Goal: Communication & Community: Answer question/provide support

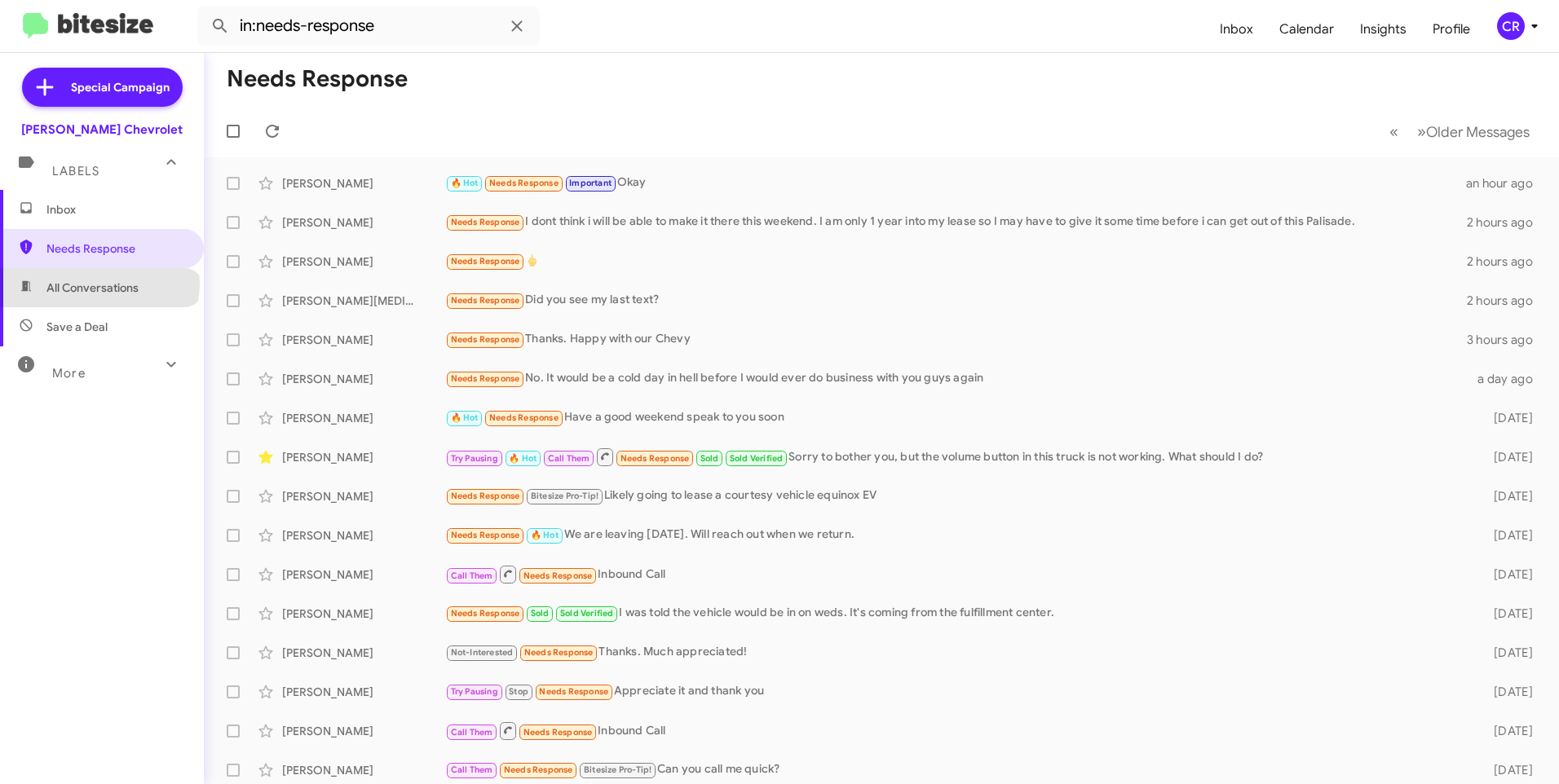
click at [98, 284] on span "All Conversations" at bounding box center [92, 287] width 92 height 16
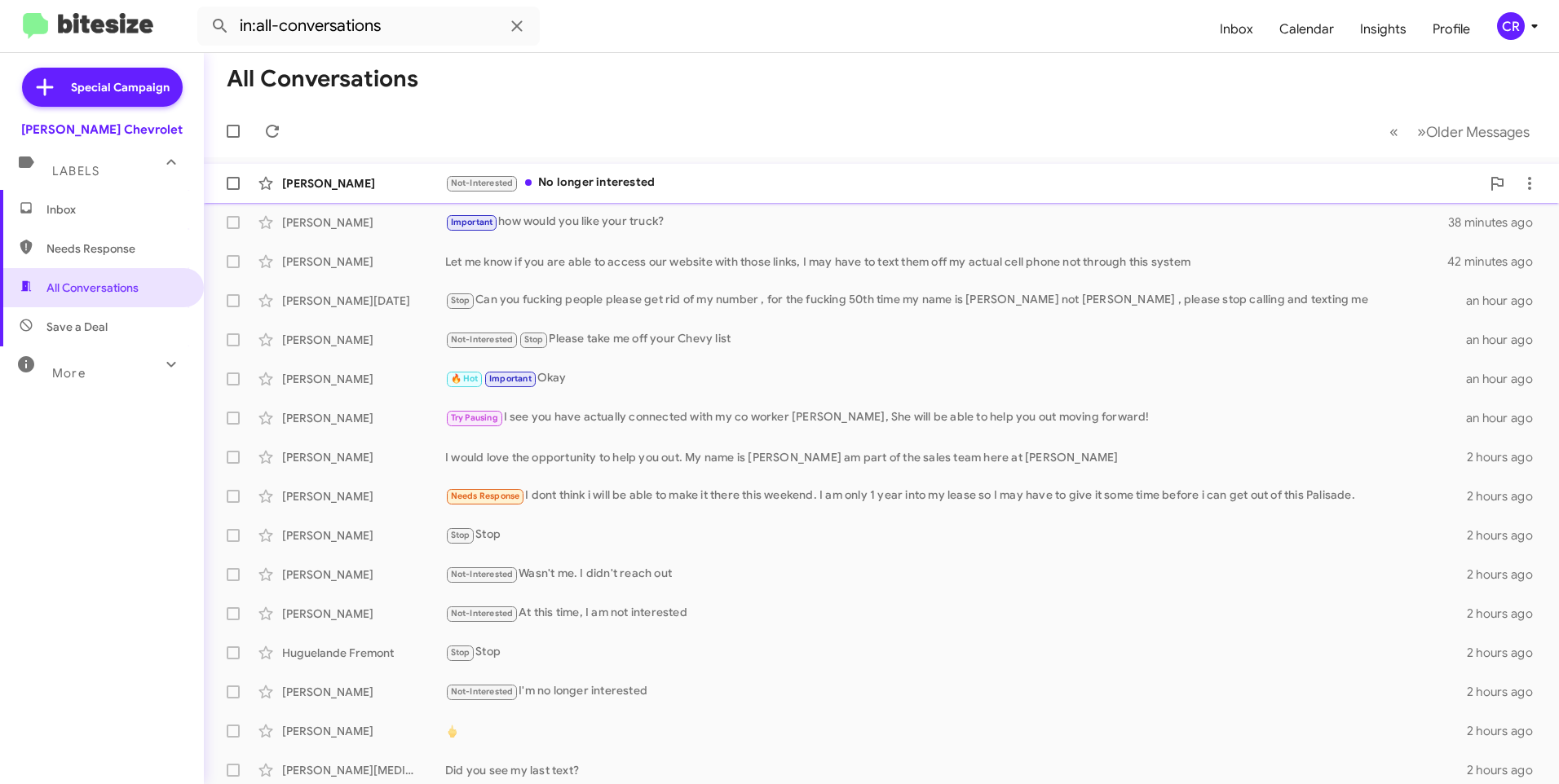
click at [631, 176] on div "Not-Interested No longer interested" at bounding box center [963, 183] width 1035 height 19
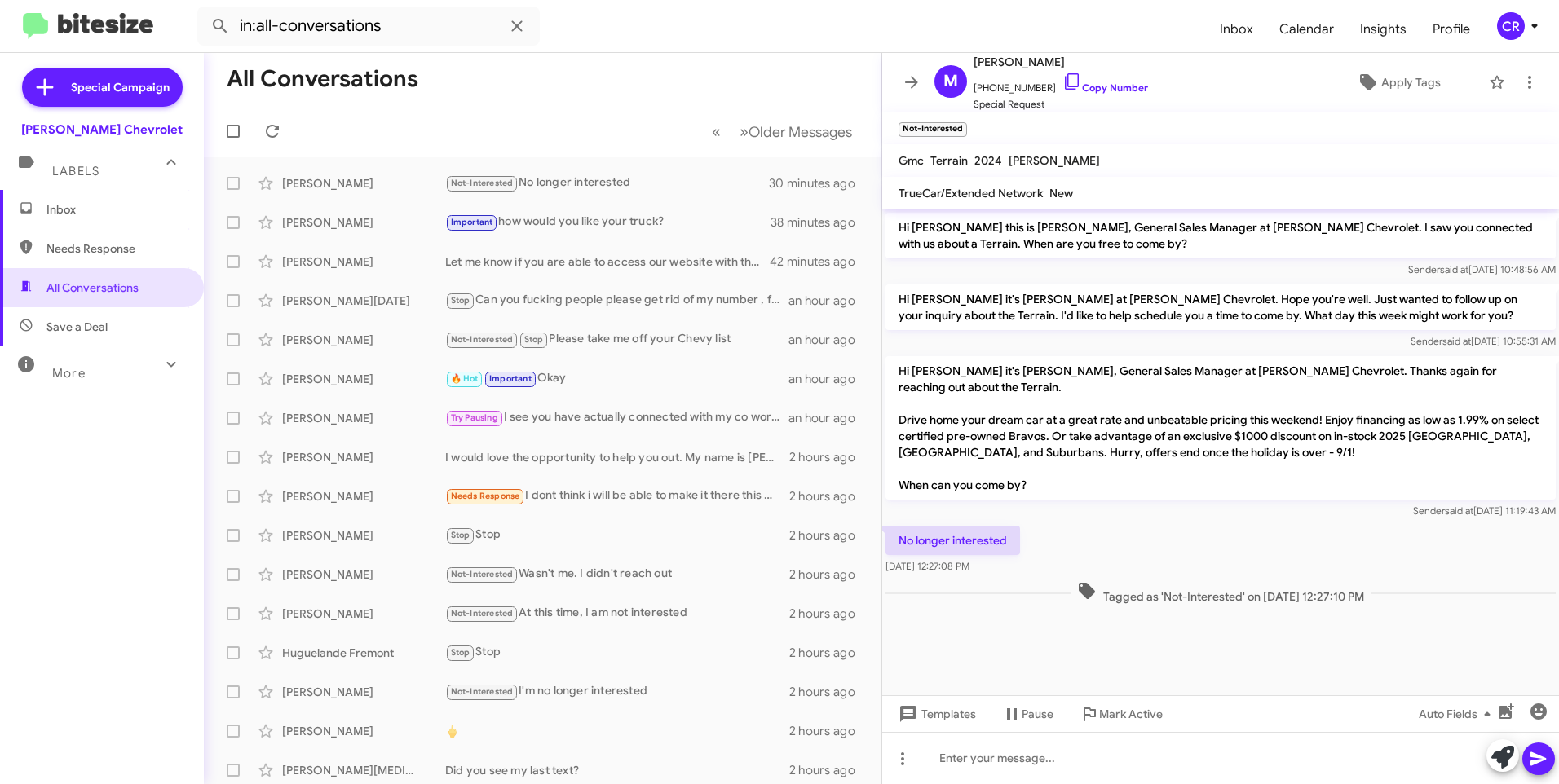
click at [106, 255] on span "Needs Response" at bounding box center [115, 249] width 138 height 16
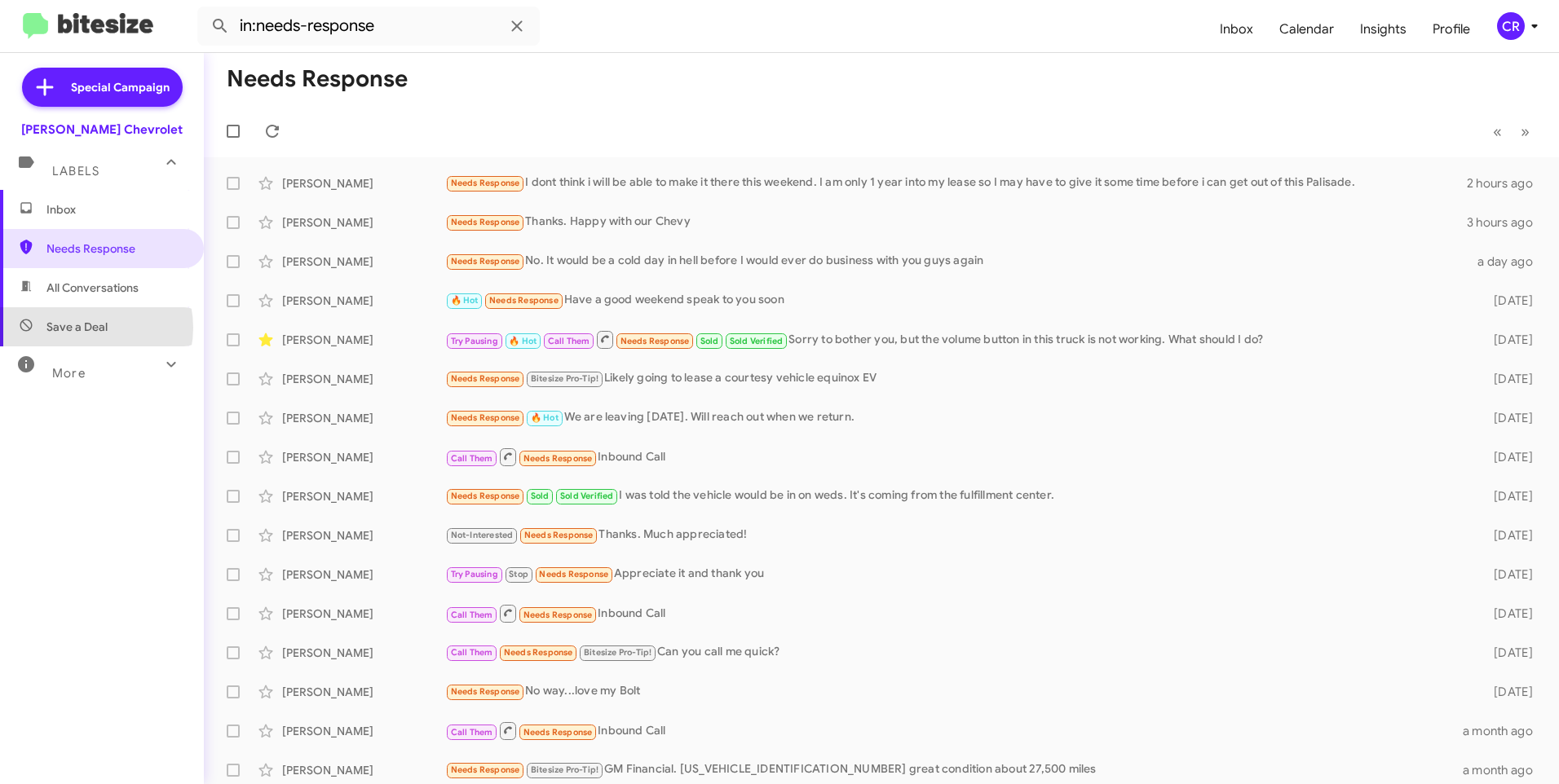
click at [88, 328] on span "Save a Deal" at bounding box center [77, 326] width 62 height 16
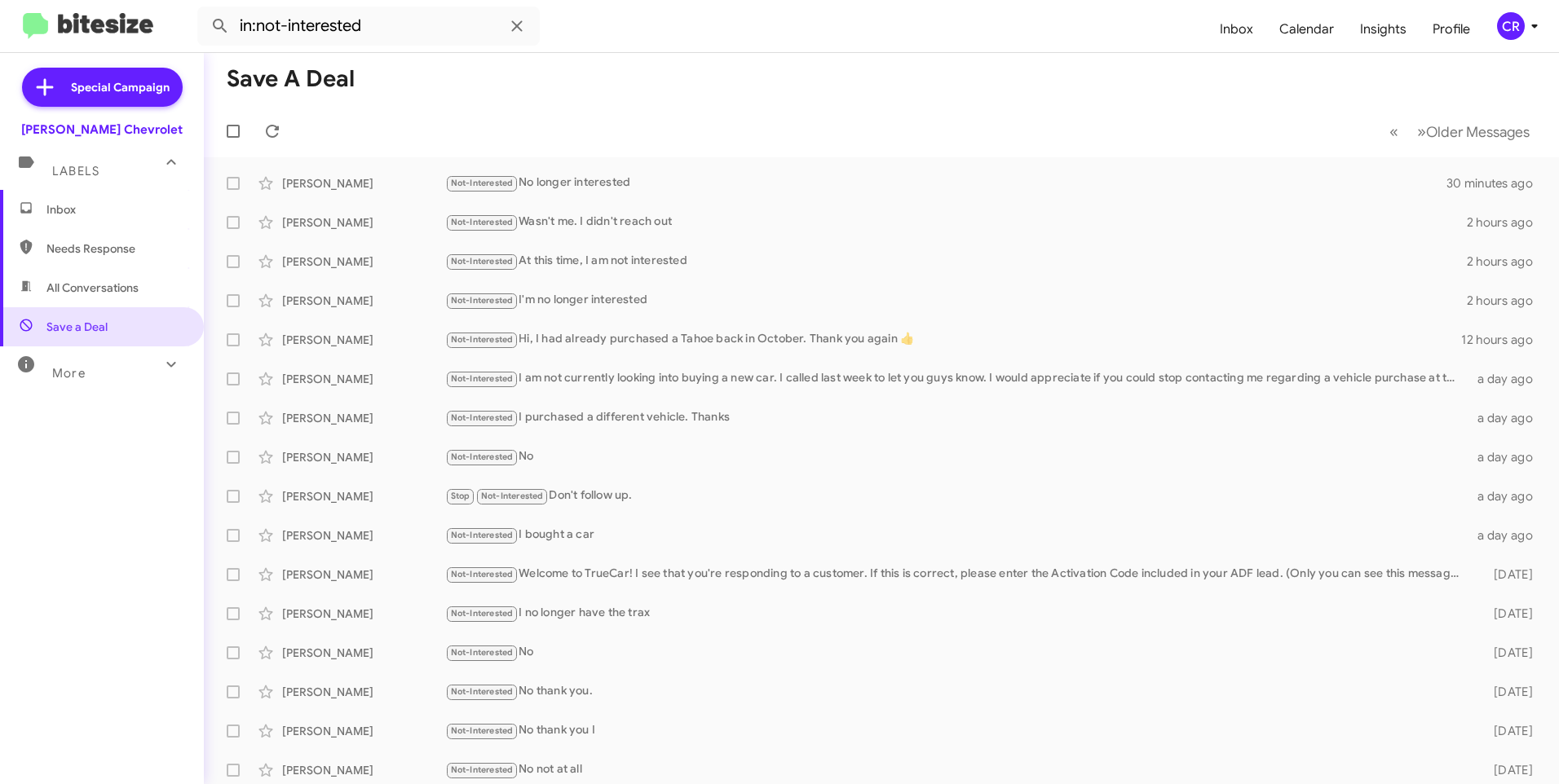
click at [87, 286] on span "All Conversations" at bounding box center [92, 287] width 92 height 16
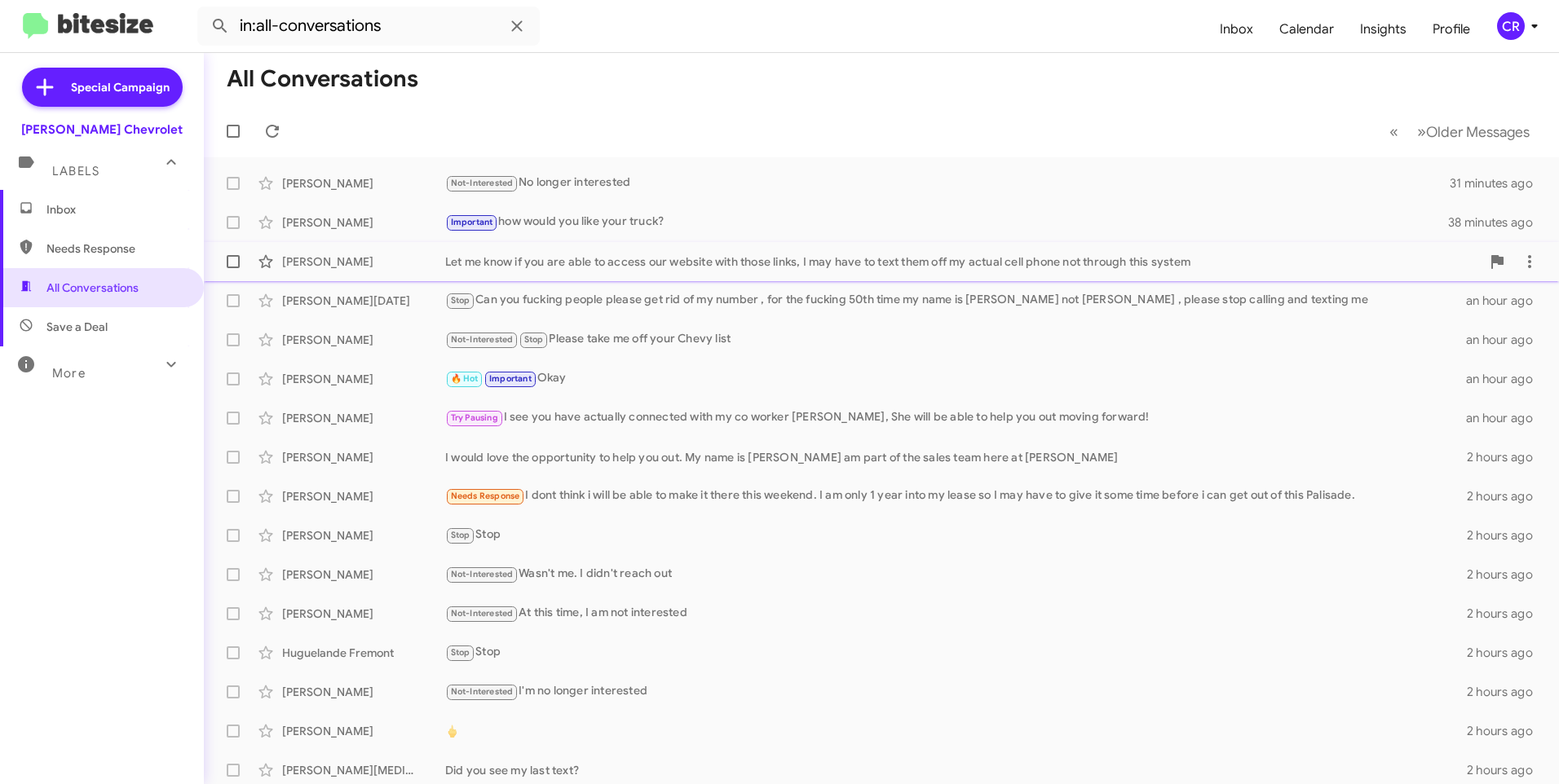
click at [594, 259] on div "Let me know if you are able to access our website with those links, I may have …" at bounding box center [963, 261] width 1035 height 16
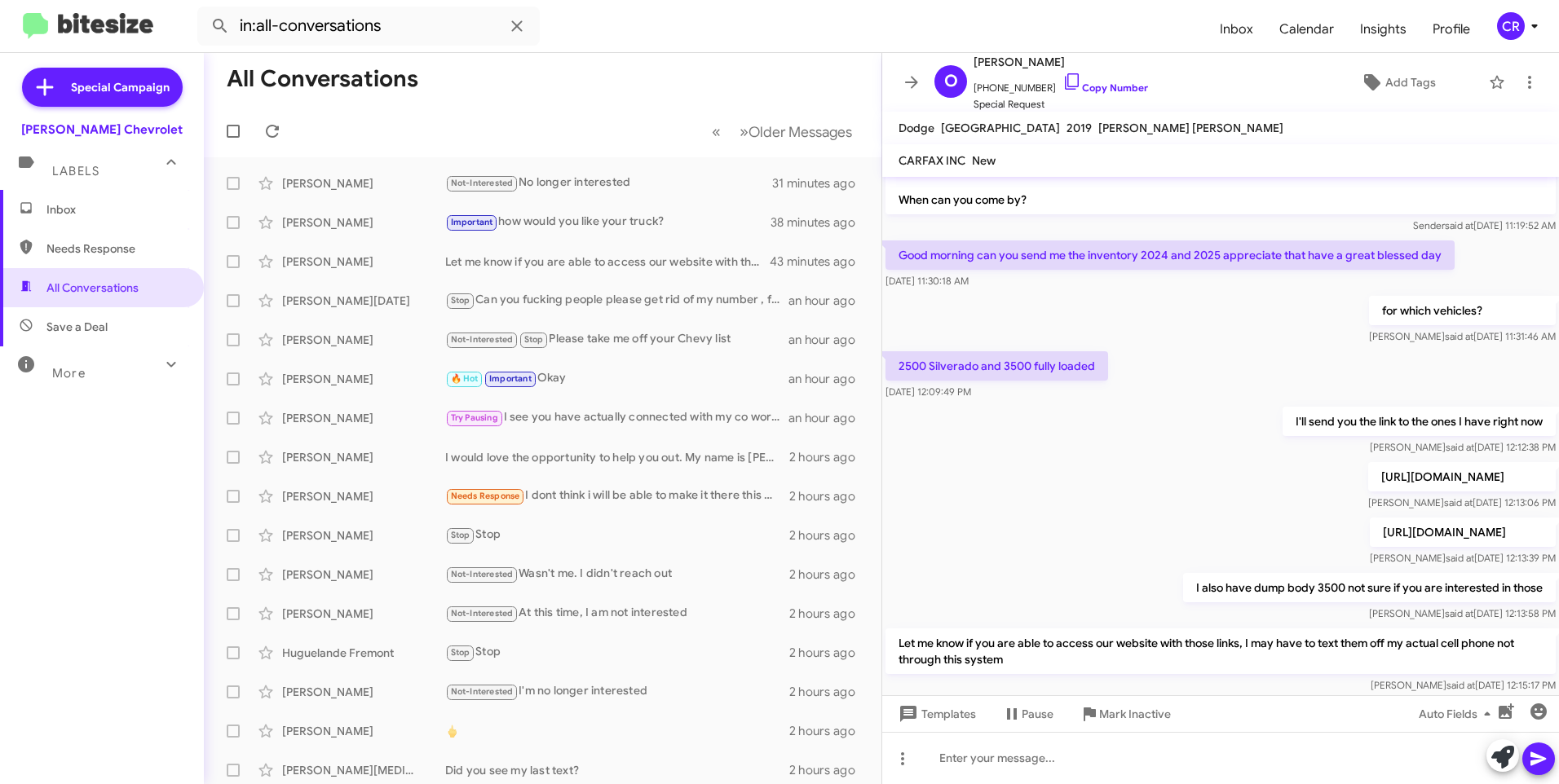
scroll to position [424, 0]
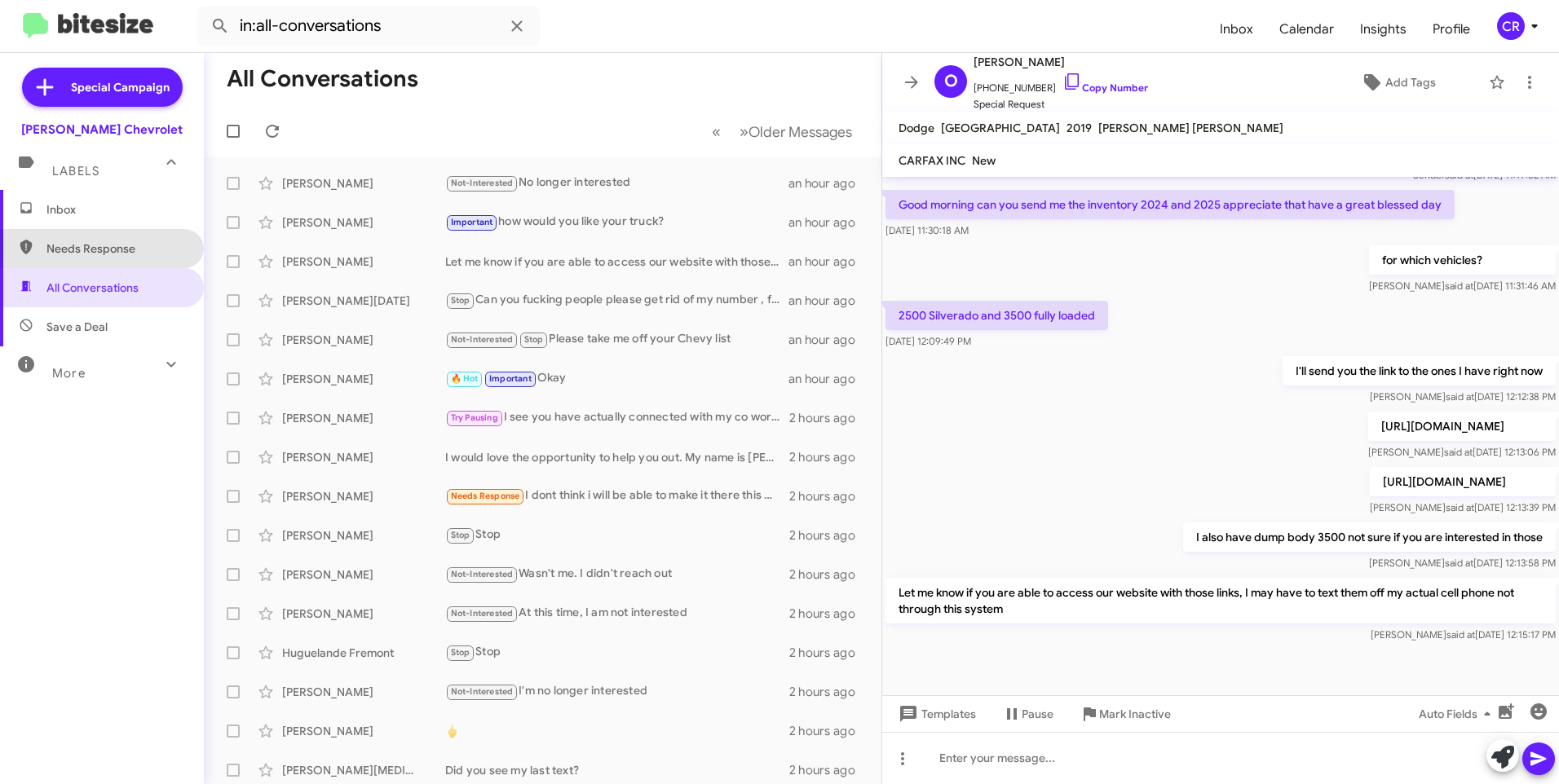
click at [110, 247] on span "Needs Response" at bounding box center [115, 249] width 138 height 16
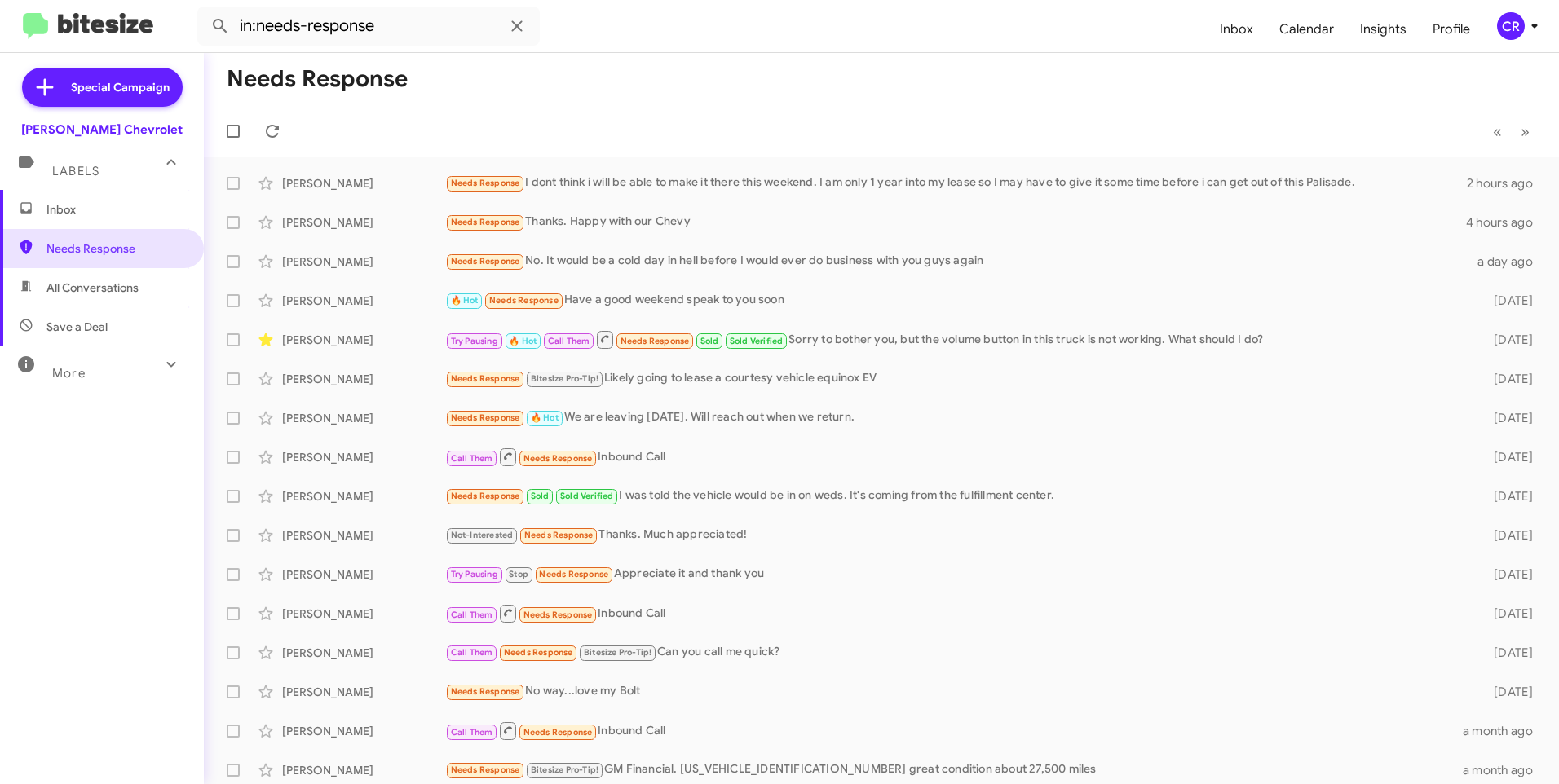
click at [95, 321] on span "Save a Deal" at bounding box center [77, 326] width 62 height 16
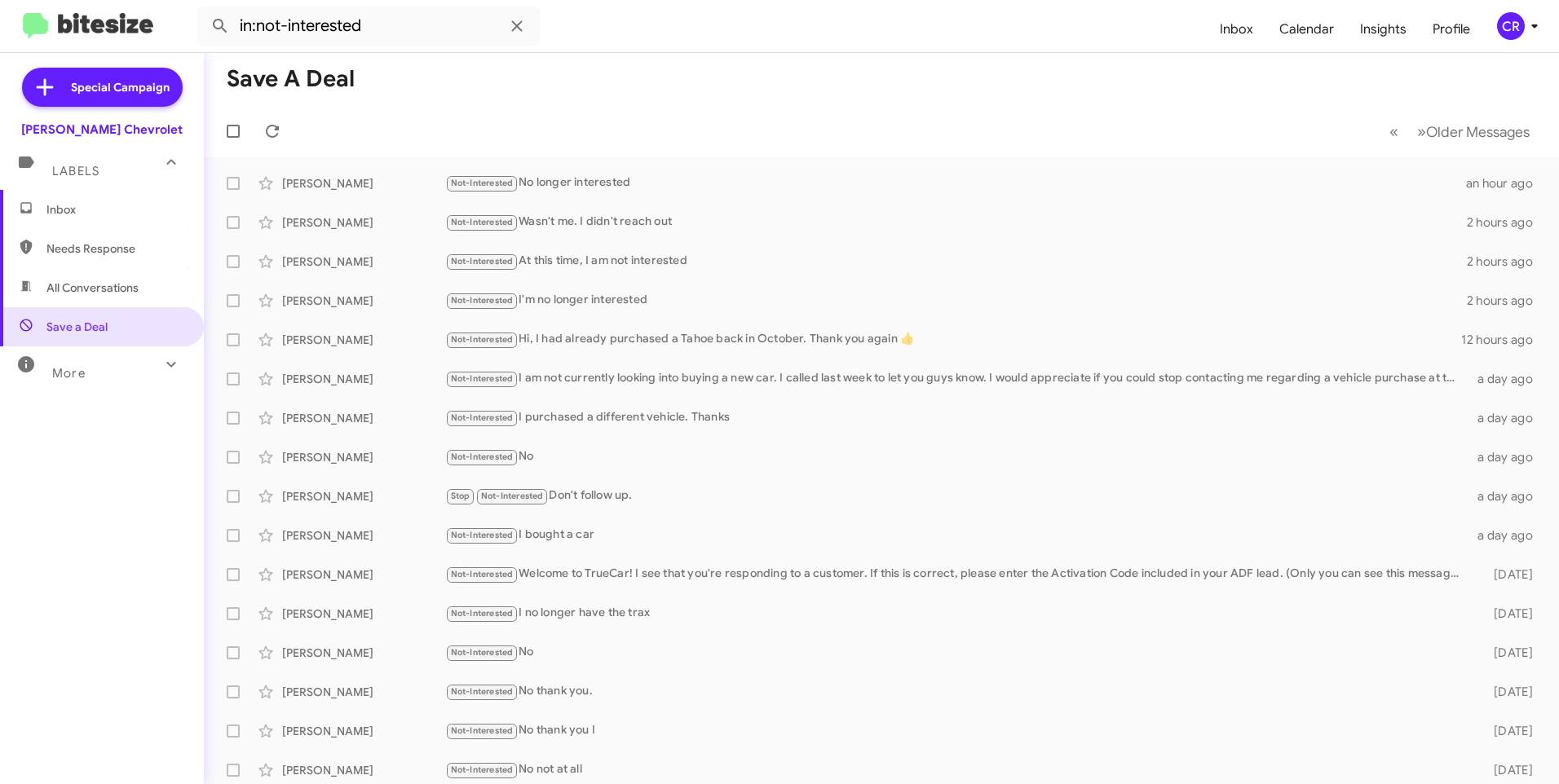
click at [111, 280] on span "All Conversations" at bounding box center [92, 287] width 92 height 16
type input "in:all-conversations"
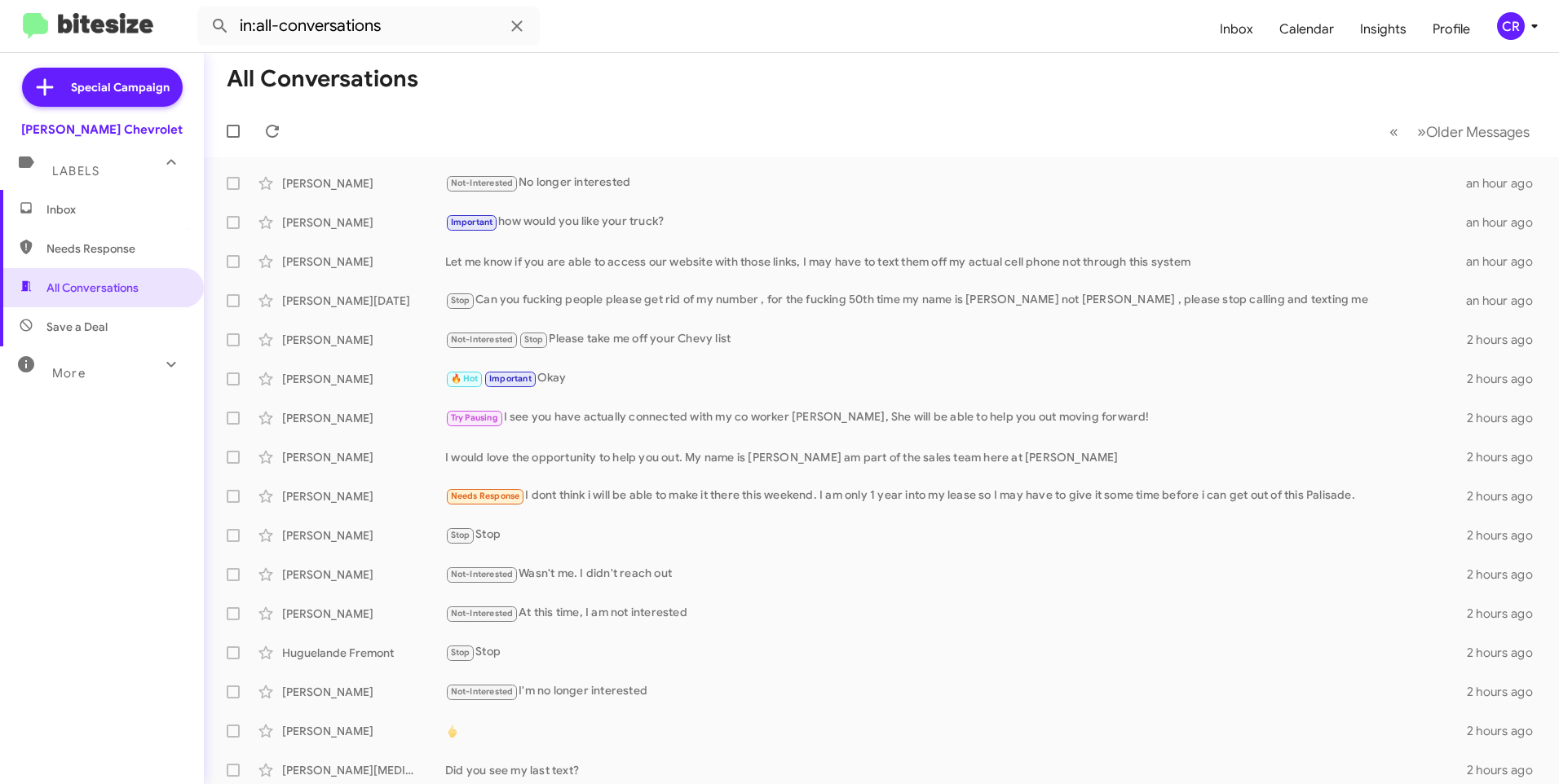
click at [98, 210] on span "Inbox" at bounding box center [115, 209] width 138 height 16
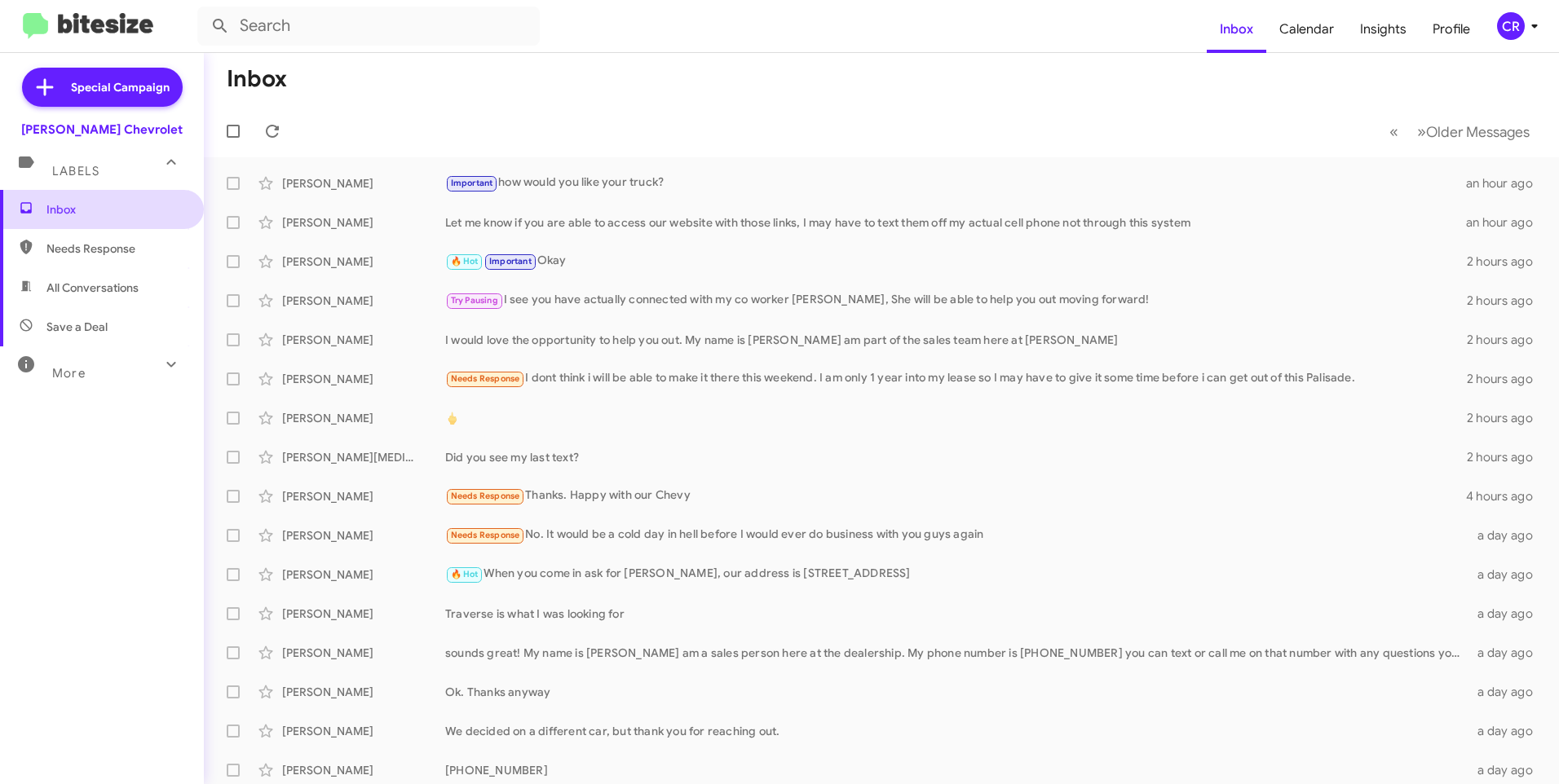
click at [98, 210] on span "Inbox" at bounding box center [115, 209] width 138 height 16
click at [70, 262] on span "Needs Response" at bounding box center [102, 249] width 204 height 39
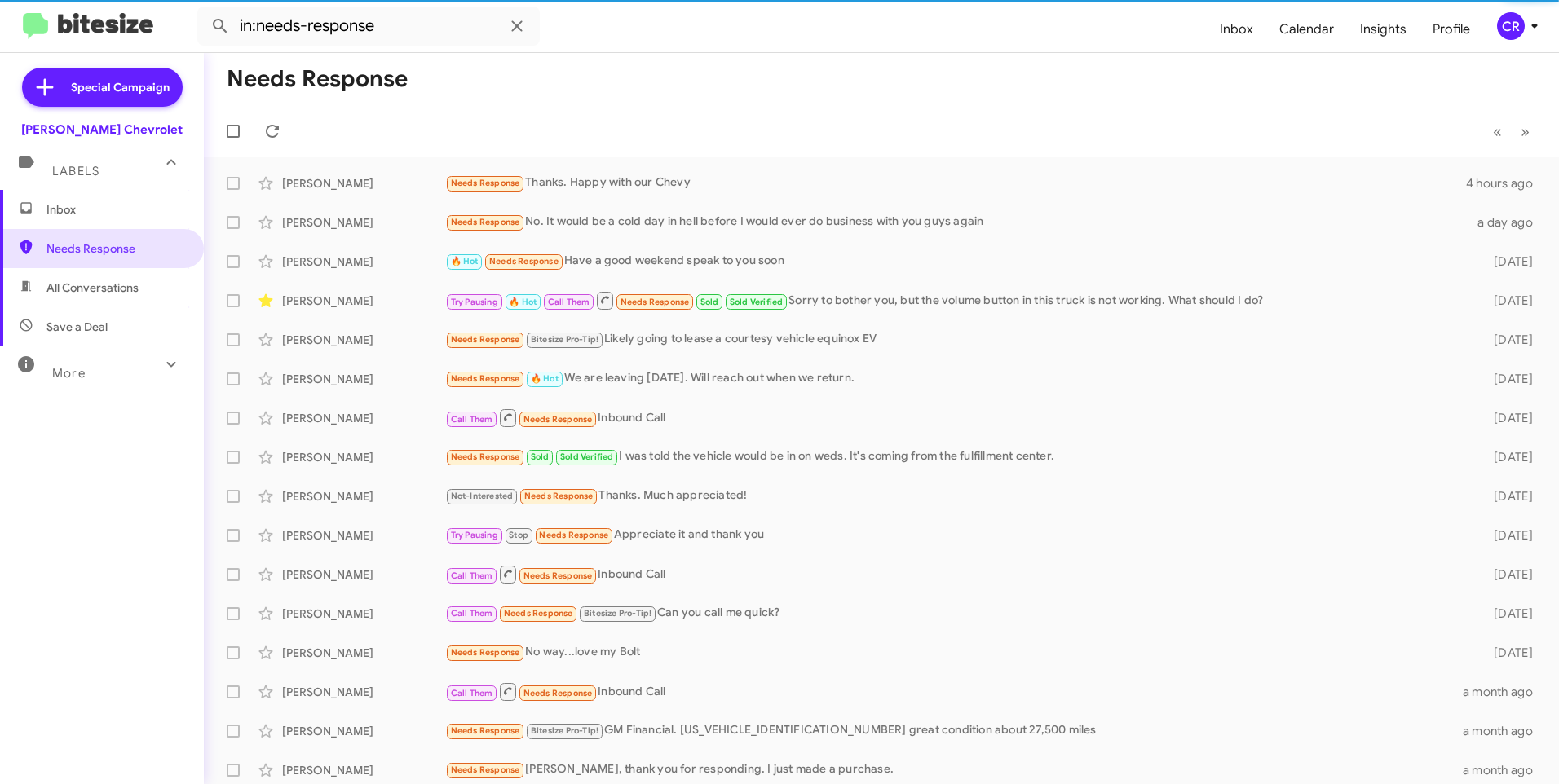
click at [72, 292] on span "All Conversations" at bounding box center [92, 287] width 92 height 16
type input "in:all-conversations"
